Goal: Information Seeking & Learning: Learn about a topic

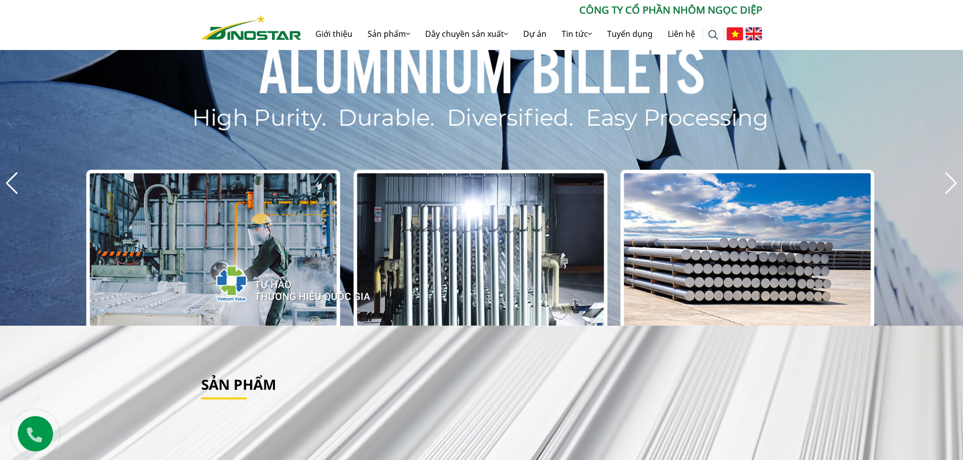
click at [750, 33] on img at bounding box center [753, 33] width 17 height 13
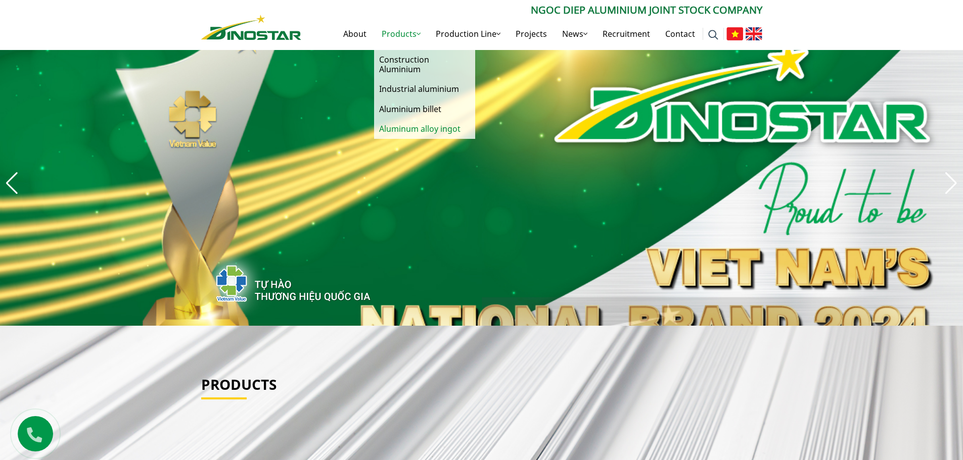
click at [417, 125] on link "Aluminum alloy ingot" at bounding box center [424, 129] width 101 height 20
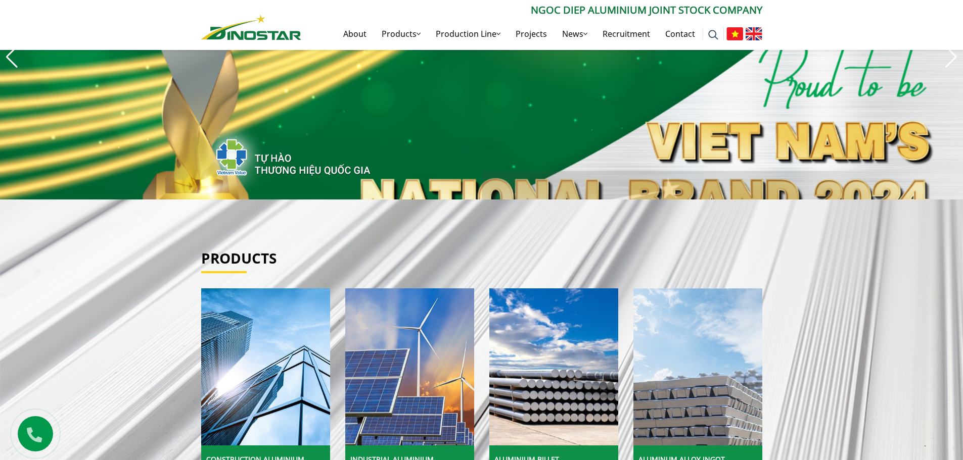
scroll to position [354, 0]
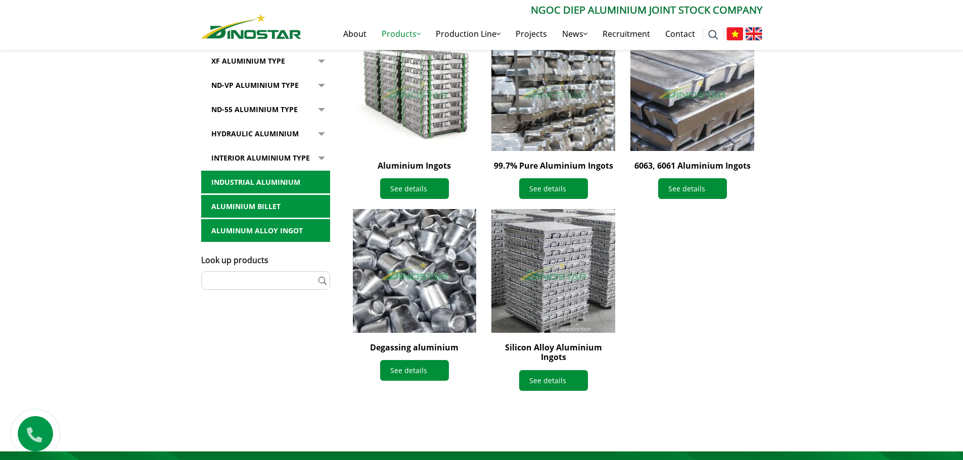
scroll to position [303, 0]
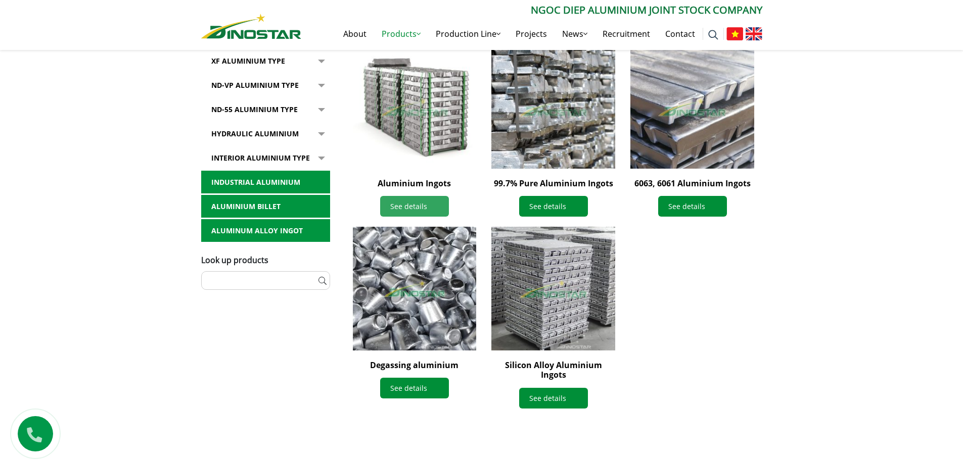
click at [426, 209] on link "See details" at bounding box center [414, 206] width 69 height 21
click at [405, 200] on link "See details" at bounding box center [414, 206] width 69 height 21
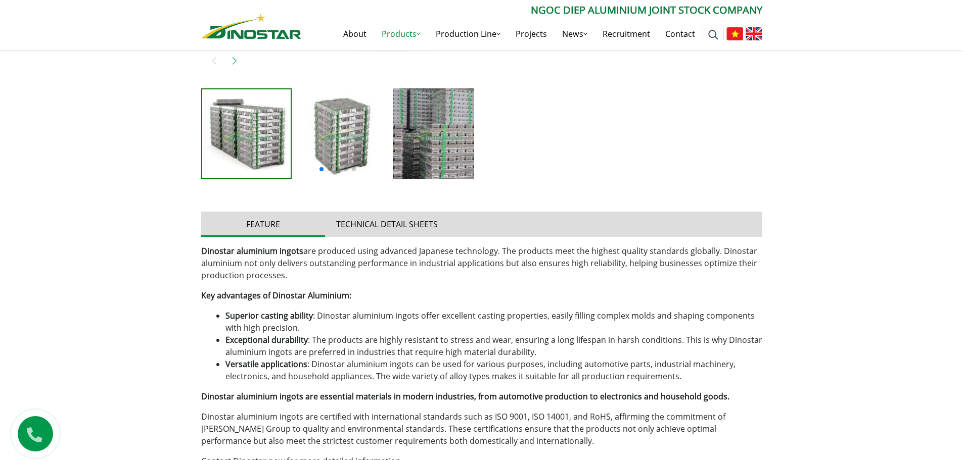
scroll to position [556, 0]
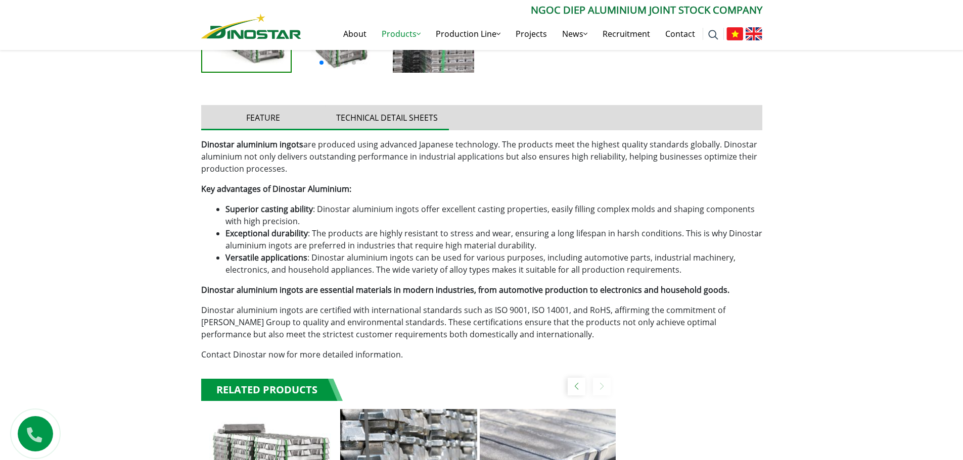
click at [397, 119] on button "Technical detail sheets" at bounding box center [387, 117] width 124 height 25
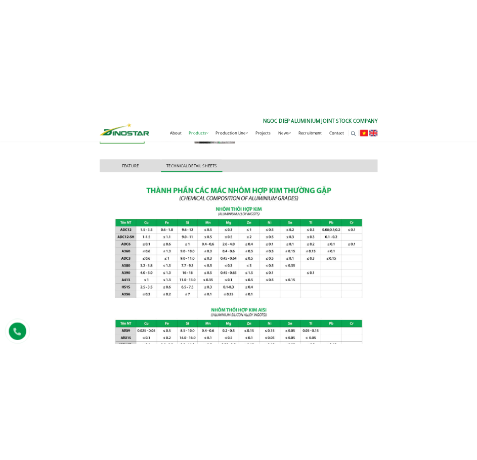
scroll to position [606, 0]
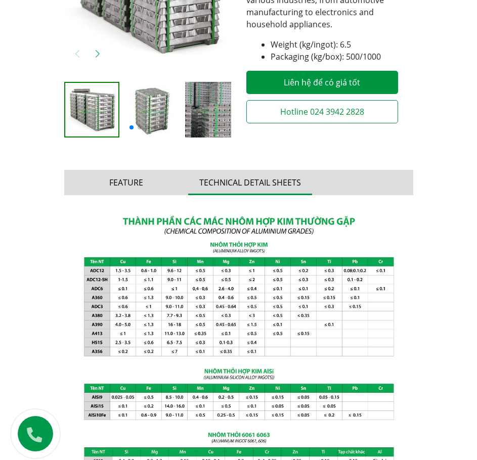
click at [428, 270] on div "Home » Products » Aluminum alloy ingot » Aluminium Ingots" at bounding box center [238, 340] width 477 height 944
